Goal: Information Seeking & Learning: Learn about a topic

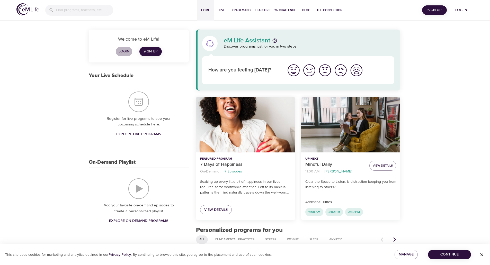
click at [125, 52] on span "Login" at bounding box center [124, 51] width 12 height 6
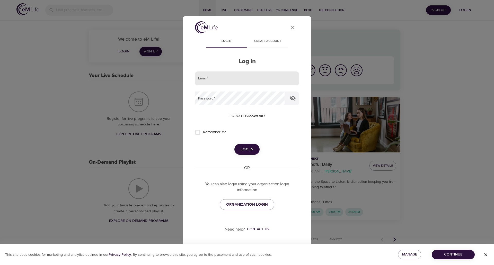
click at [211, 80] on input "email" at bounding box center [247, 79] width 104 height 14
click at [260, 77] on input "email" at bounding box center [247, 79] width 104 height 14
type input "angie.keranen@gmail.com"
click at [234, 144] on button "Log in" at bounding box center [246, 149] width 25 height 11
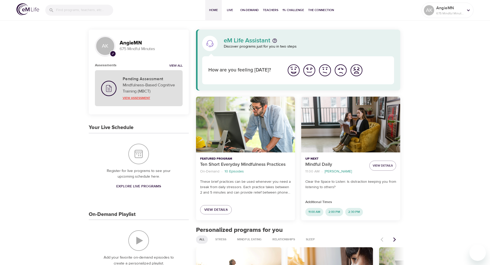
click at [131, 98] on p "View Assessment" at bounding box center [150, 98] width 54 height 5
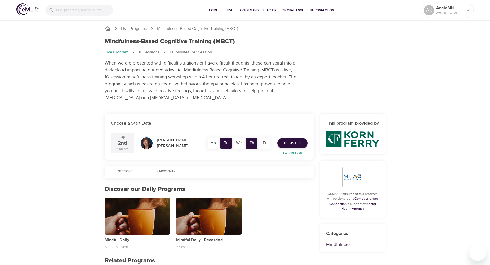
click at [130, 30] on p "Live Programs" at bounding box center [134, 29] width 26 height 6
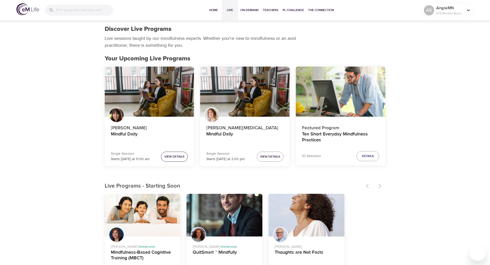
click at [168, 160] on button "View Details" at bounding box center [174, 157] width 27 height 10
click at [381, 187] on div at bounding box center [374, 186] width 23 height 11
click at [370, 157] on span "Details" at bounding box center [368, 156] width 12 height 5
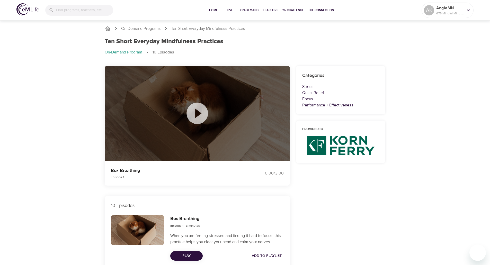
click at [194, 113] on icon at bounding box center [197, 113] width 21 height 21
